Goal: Task Accomplishment & Management: Manage account settings

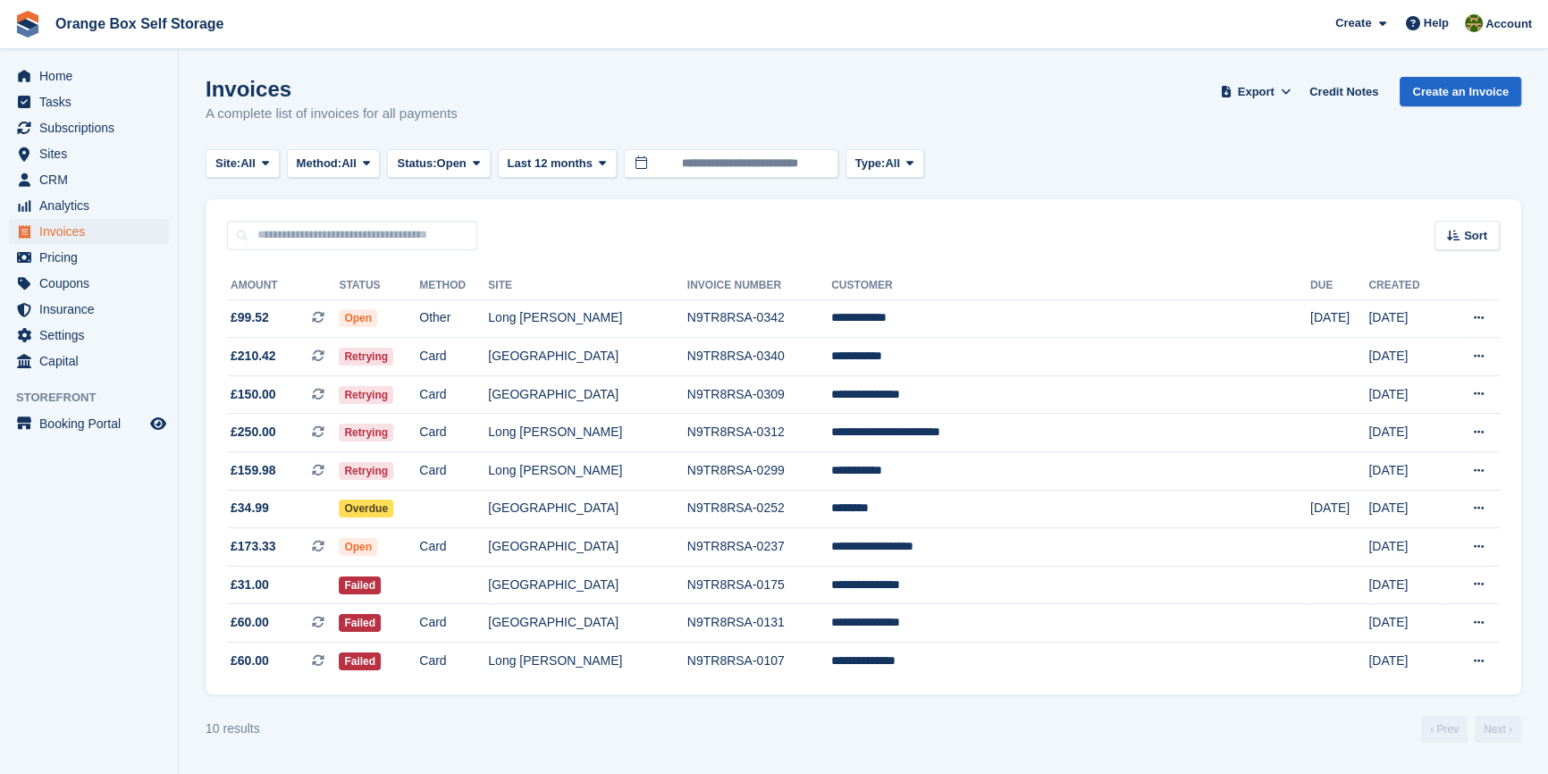
click at [185, 545] on section "Invoices A complete list of invoices for all payments Export Export Invoices Ex…" at bounding box center [864, 387] width 1370 height 774
click at [80, 614] on aside "Home Tasks Subscriptions Subscriptions Subscriptions Contracts Price increases …" at bounding box center [89, 391] width 178 height 685
click at [28, 597] on aside "Home Tasks Subscriptions Subscriptions Subscriptions Contracts Price increases …" at bounding box center [89, 391] width 178 height 685
